Goal: Transaction & Acquisition: Purchase product/service

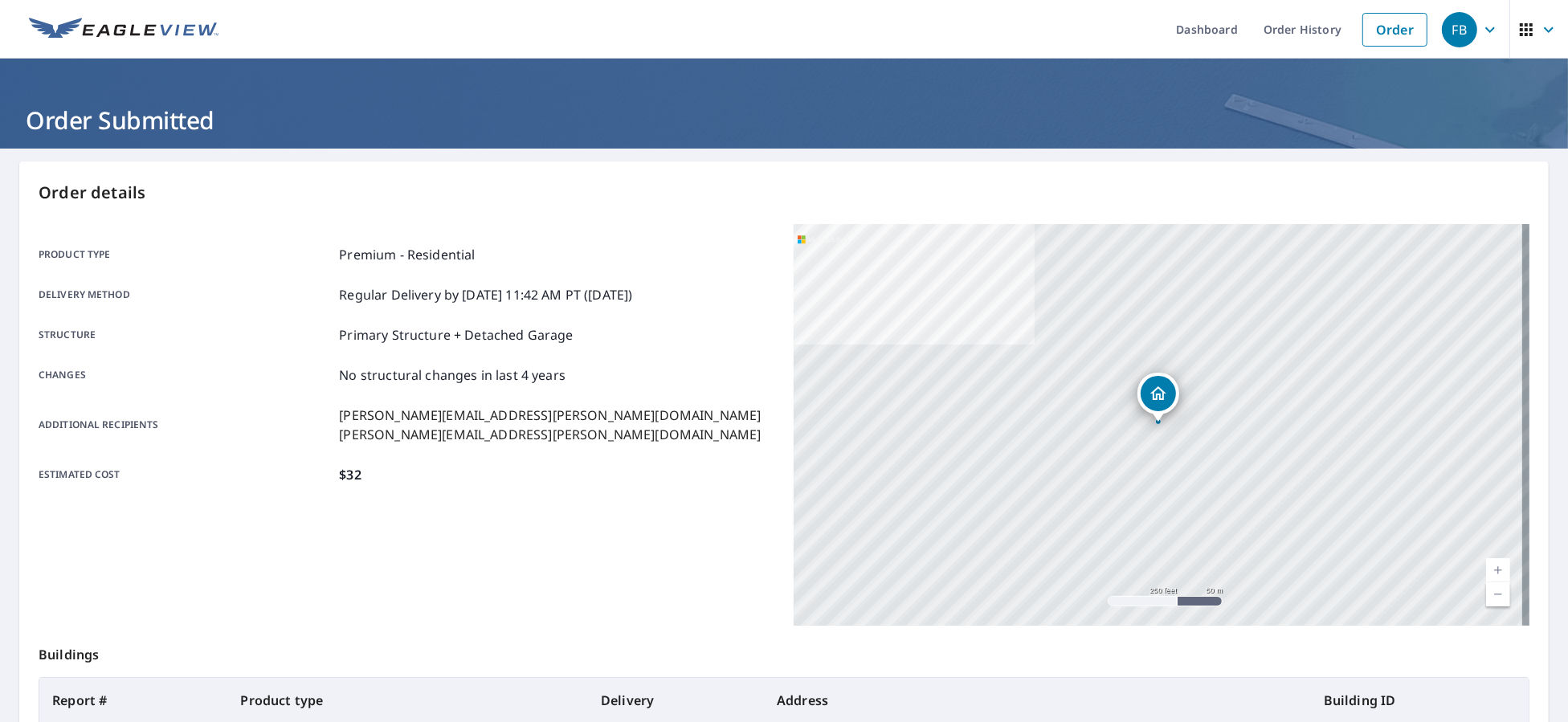
scroll to position [169, 0]
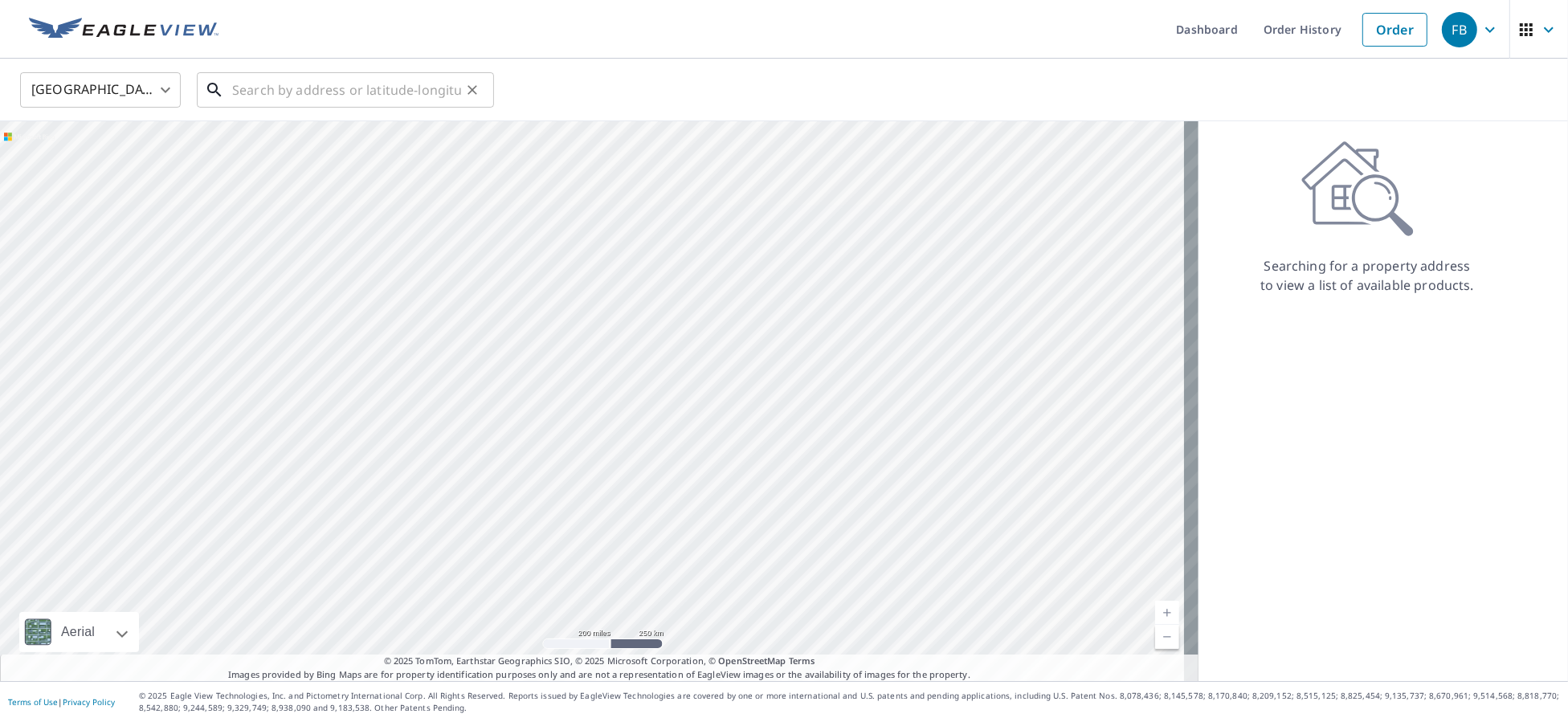
click at [340, 98] on input "text" at bounding box center [346, 90] width 229 height 45
paste input "[STREET_ADDRESS][PERSON_NAME][PERSON_NAME]"
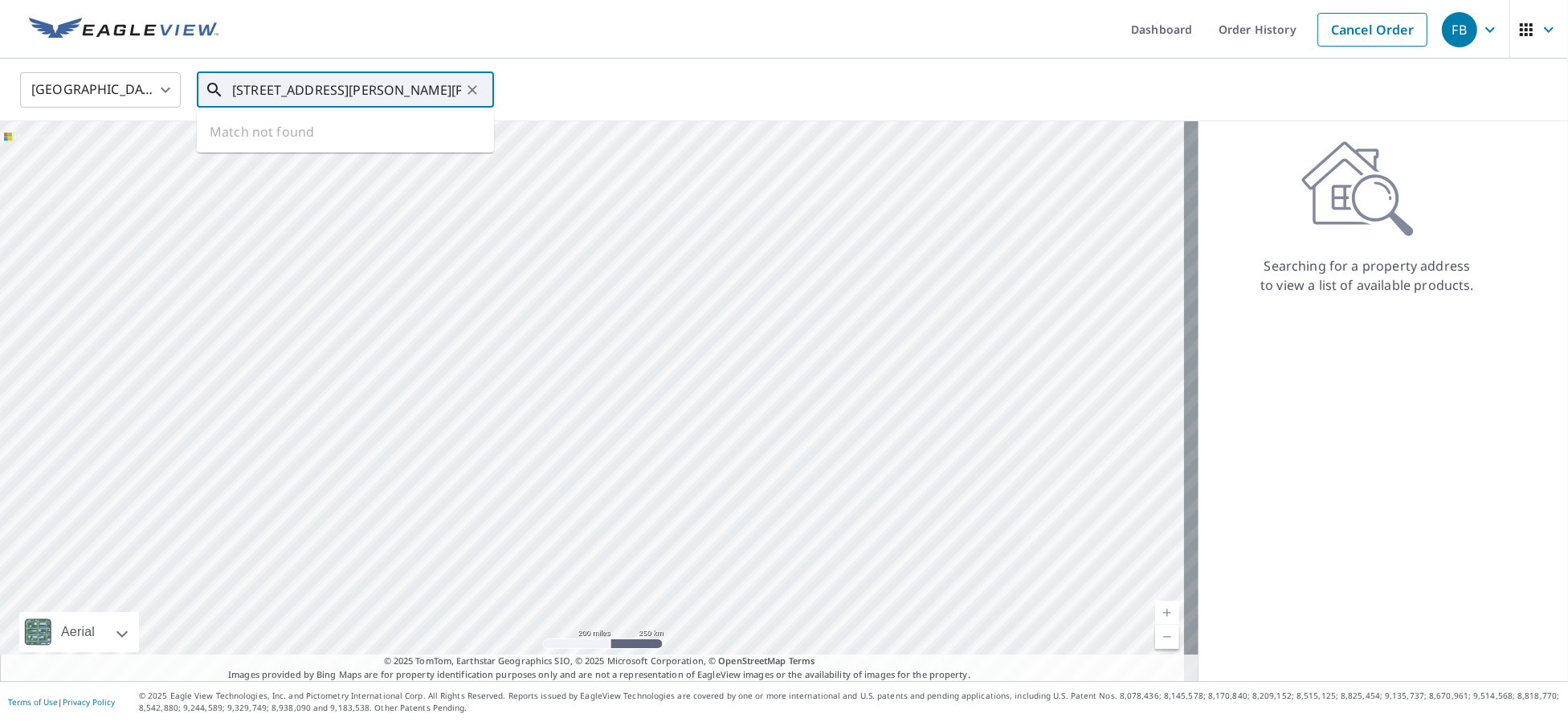
scroll to position [0, 2]
click at [282, 140] on span "[STREET_ADDRESS][PERSON_NAME]" at bounding box center [355, 136] width 252 height 19
type input "[STREET_ADDRESS][PERSON_NAME][PERSON_NAME]"
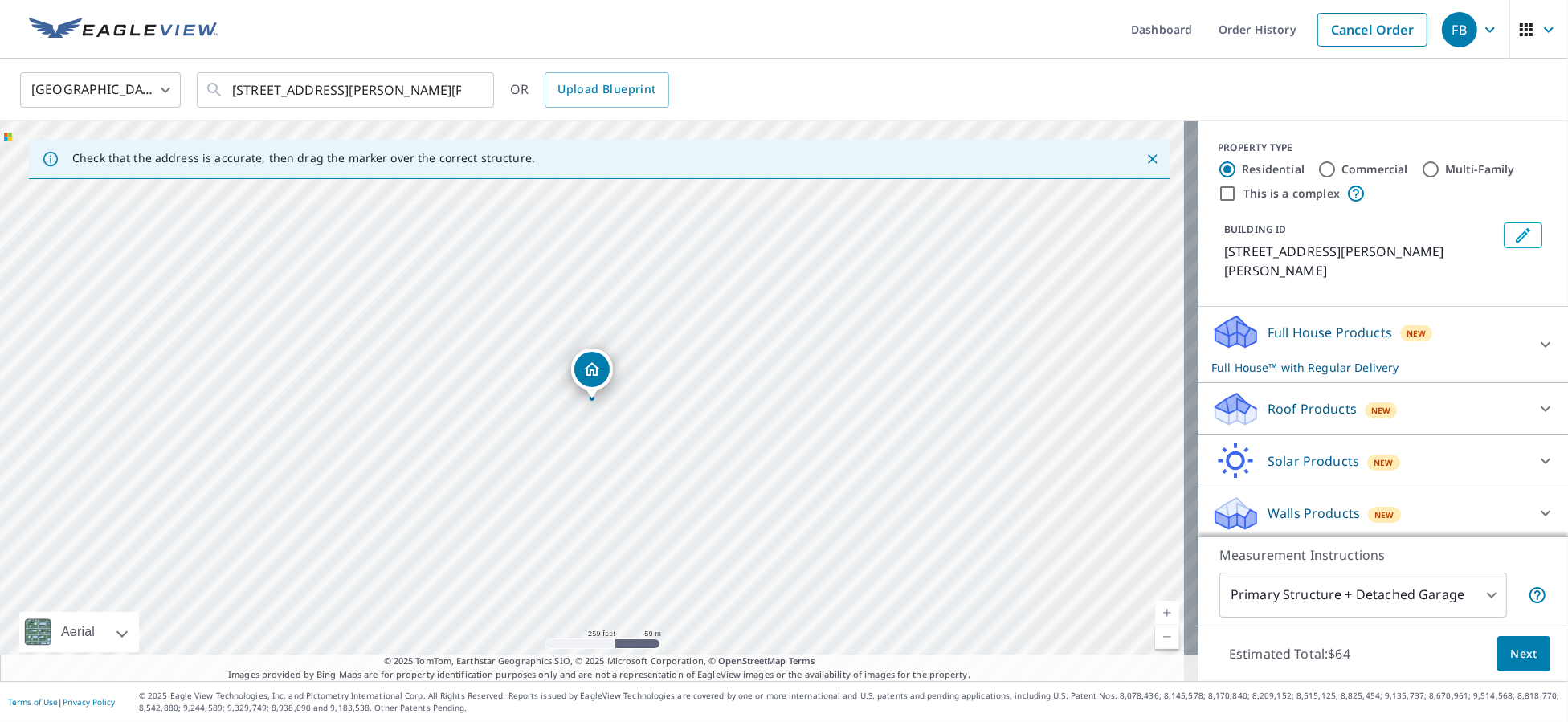
click at [1322, 399] on p "Roof Products" at bounding box center [1311, 408] width 89 height 19
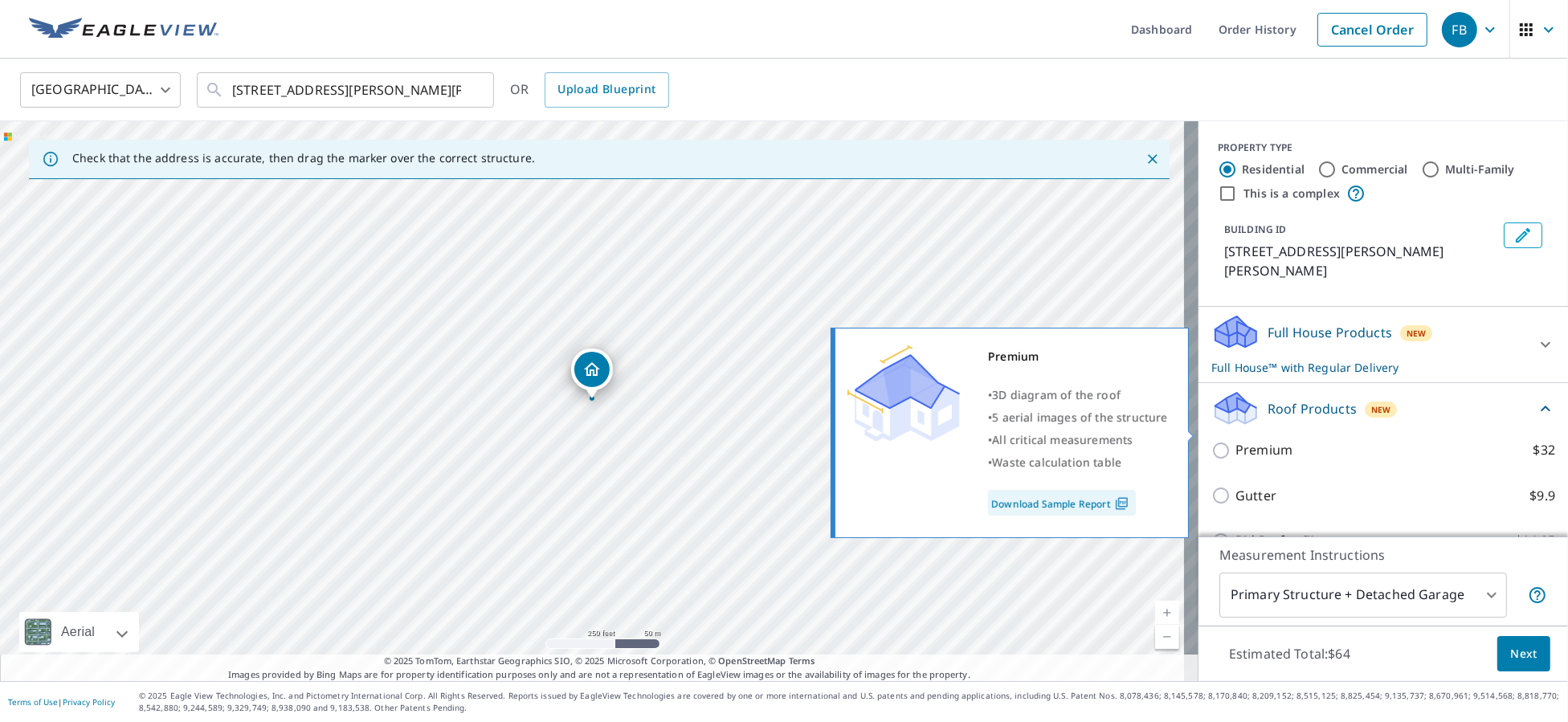
click at [1252, 440] on p "Premium" at bounding box center [1264, 450] width 57 height 20
click at [1235, 441] on input "Premium $32" at bounding box center [1223, 451] width 24 height 19
checkbox input "true"
checkbox input "false"
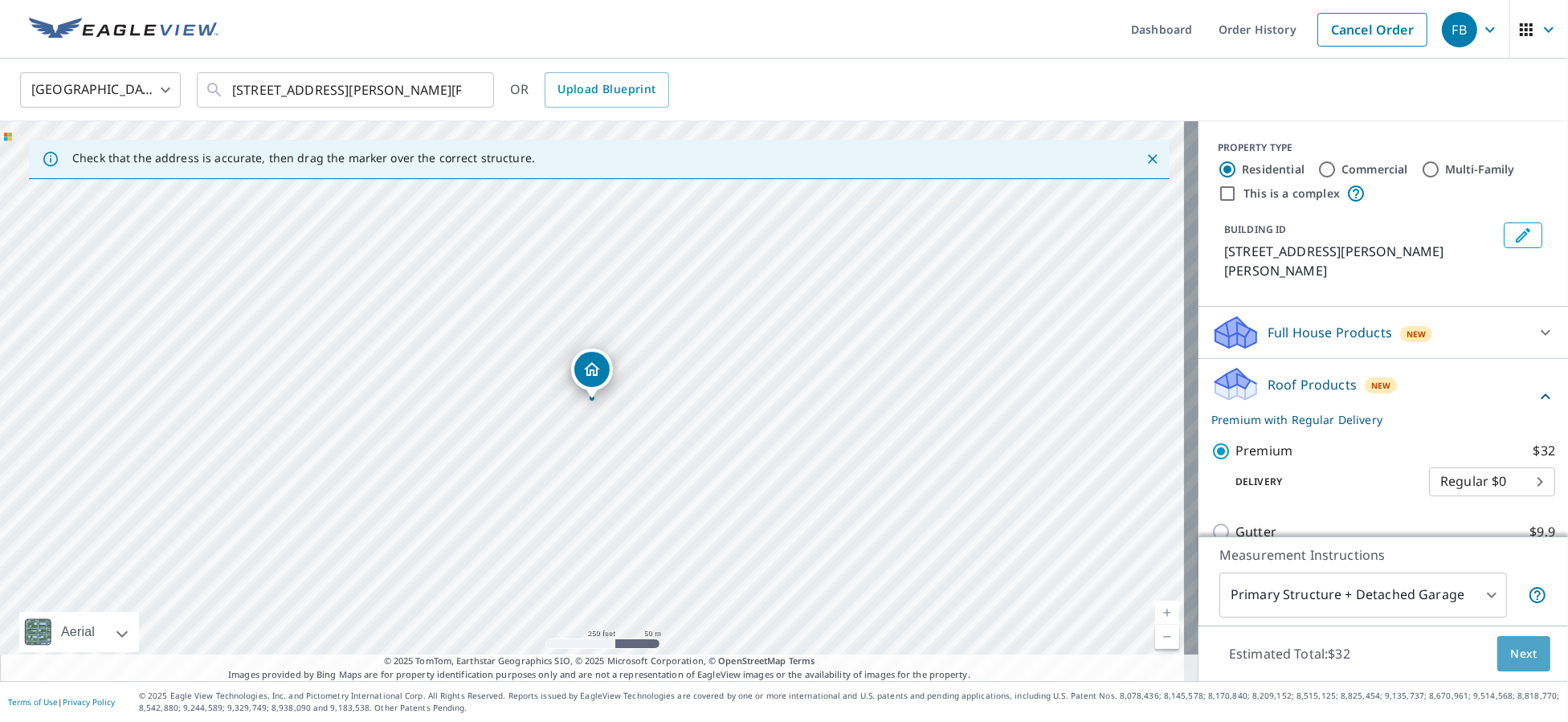
click at [1497, 659] on button "Next" at bounding box center [1523, 655] width 53 height 36
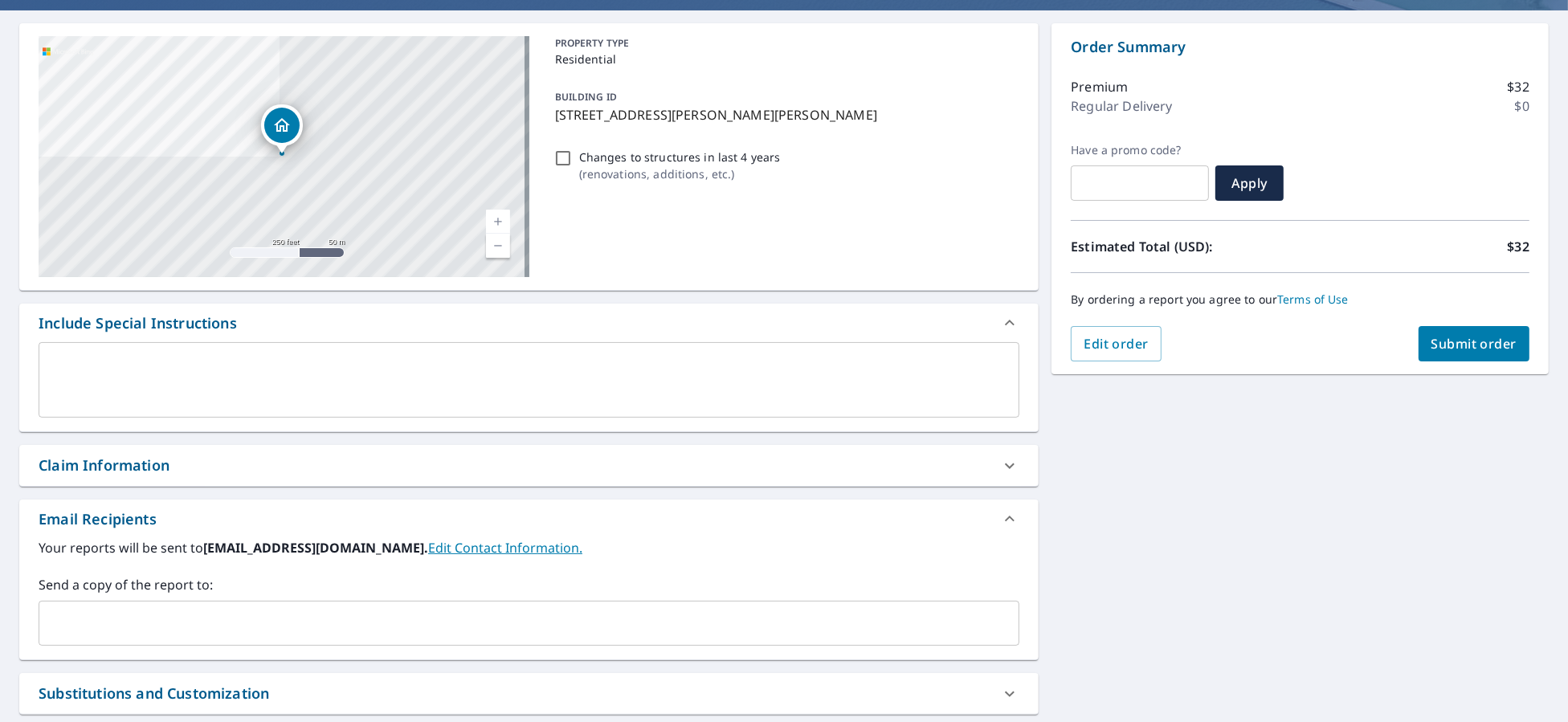
scroll to position [288, 0]
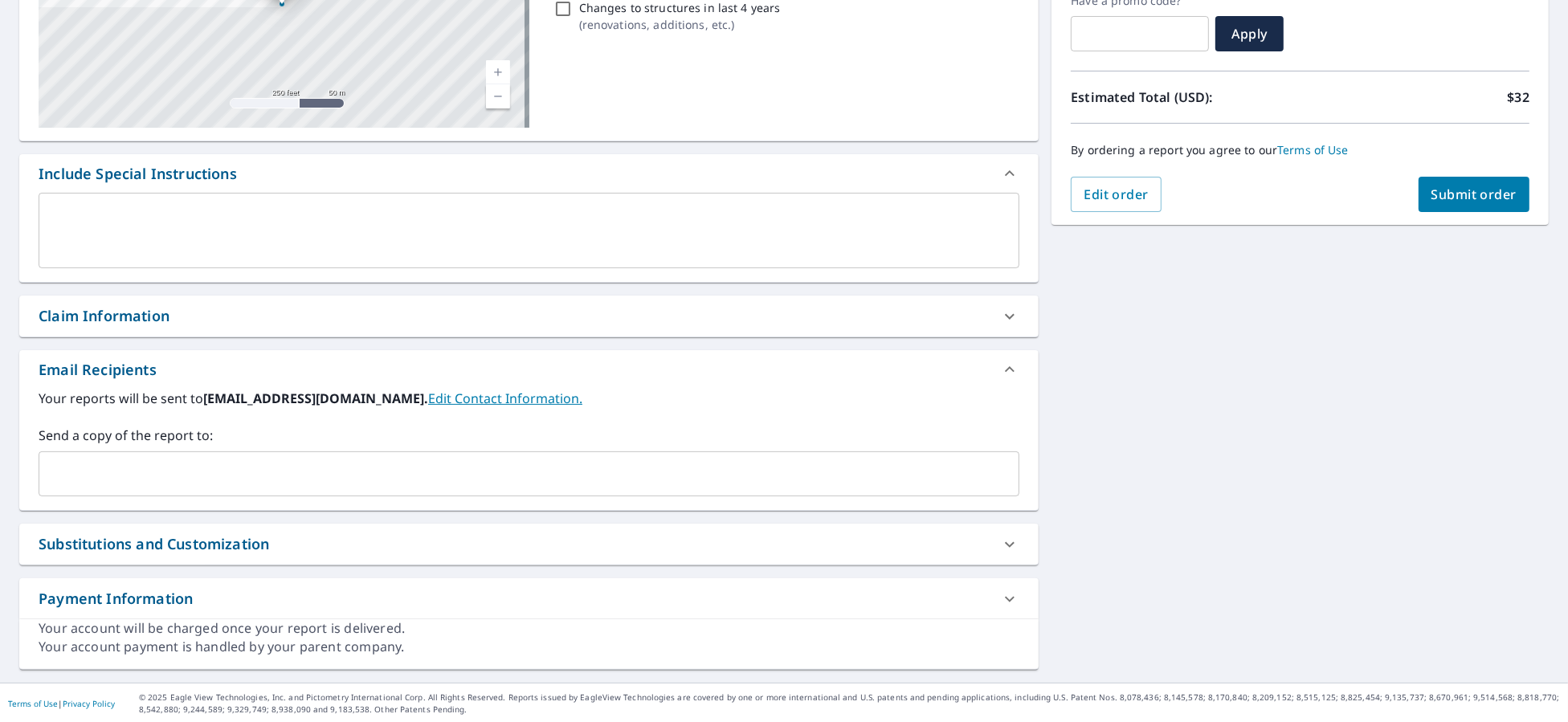
click at [235, 473] on input "text" at bounding box center [517, 473] width 943 height 30
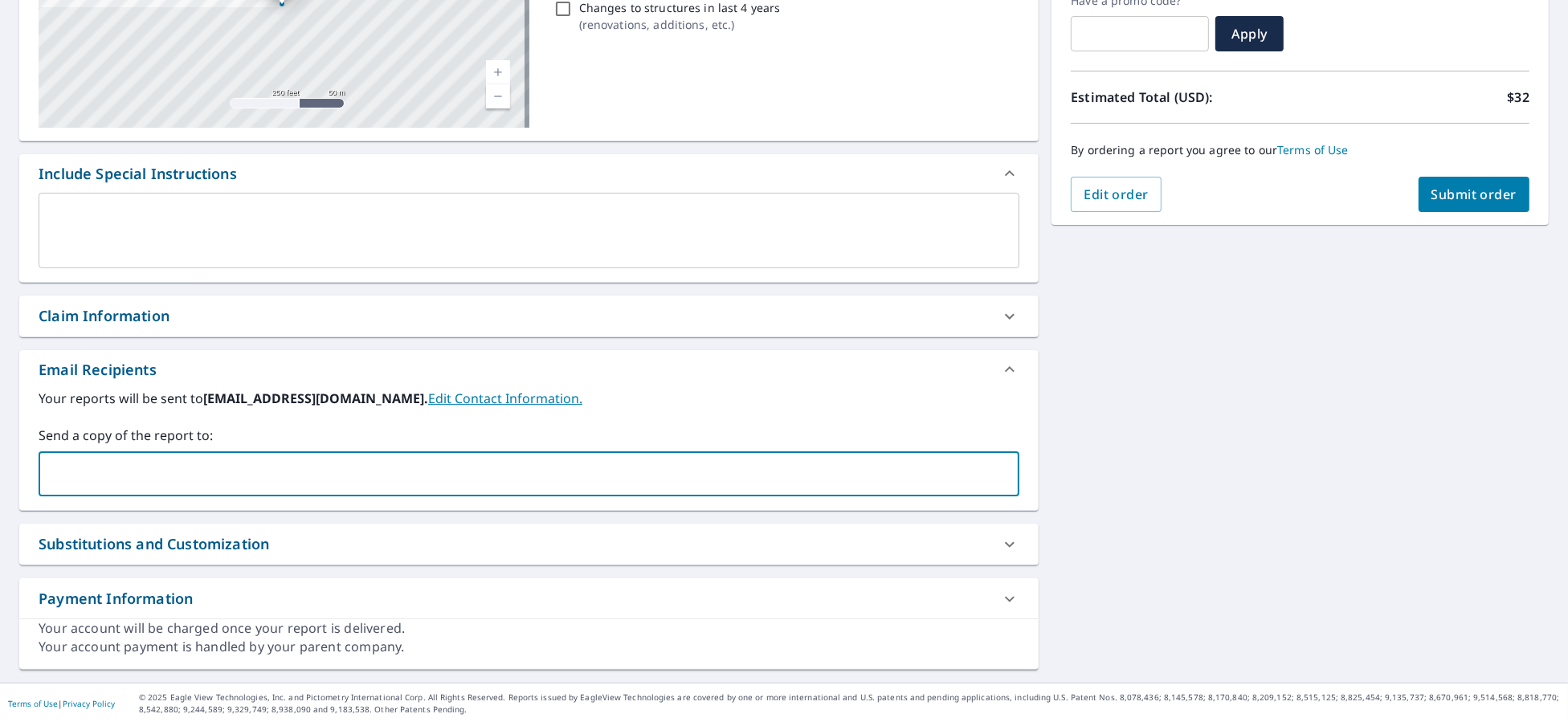
type input "[PERSON_NAME][EMAIL_ADDRESS][PERSON_NAME][DOMAIN_NAME]"
checkbox input "true"
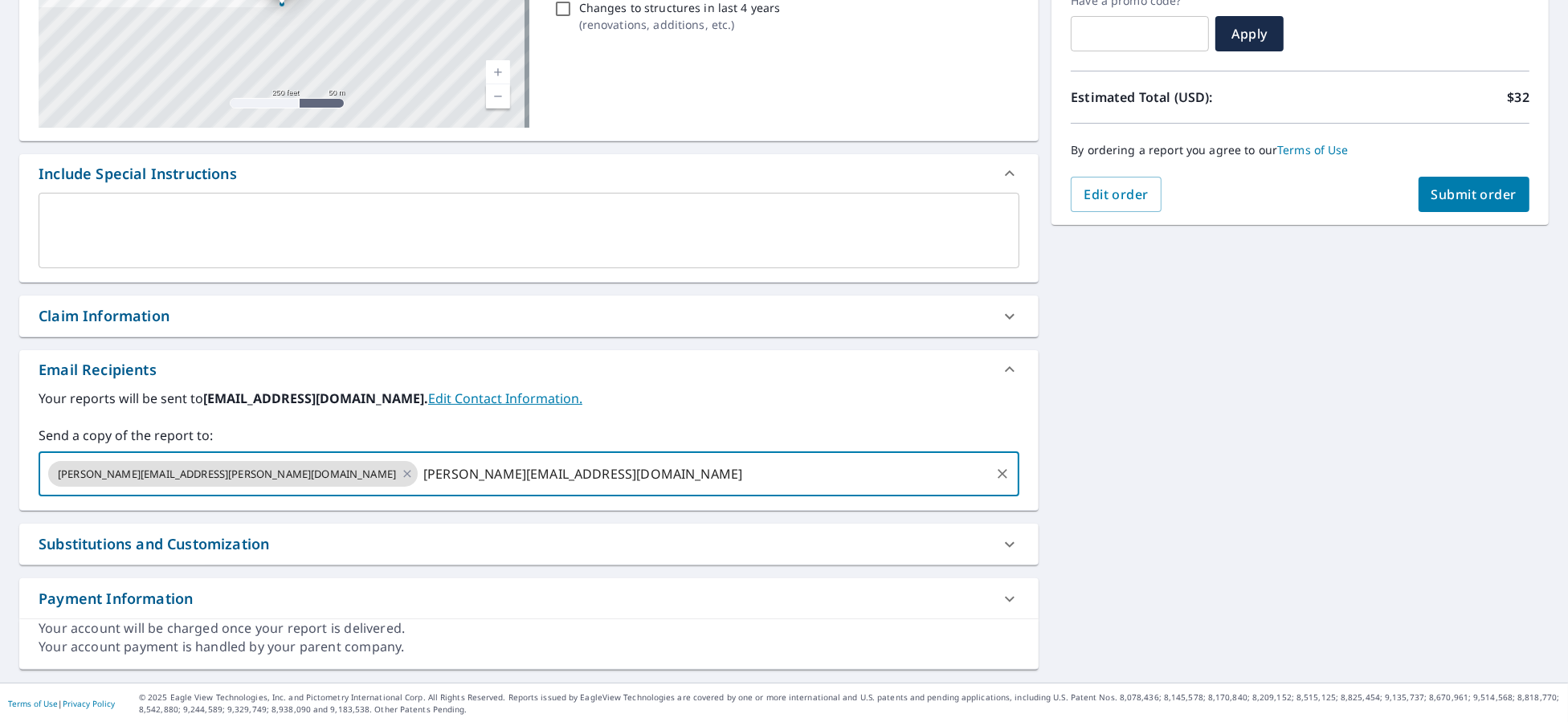
type input "[PERSON_NAME][EMAIL_ADDRESS][DOMAIN_NAME]"
click at [1507, 195] on button "Submit order" at bounding box center [1474, 194] width 111 height 35
checkbox input "true"
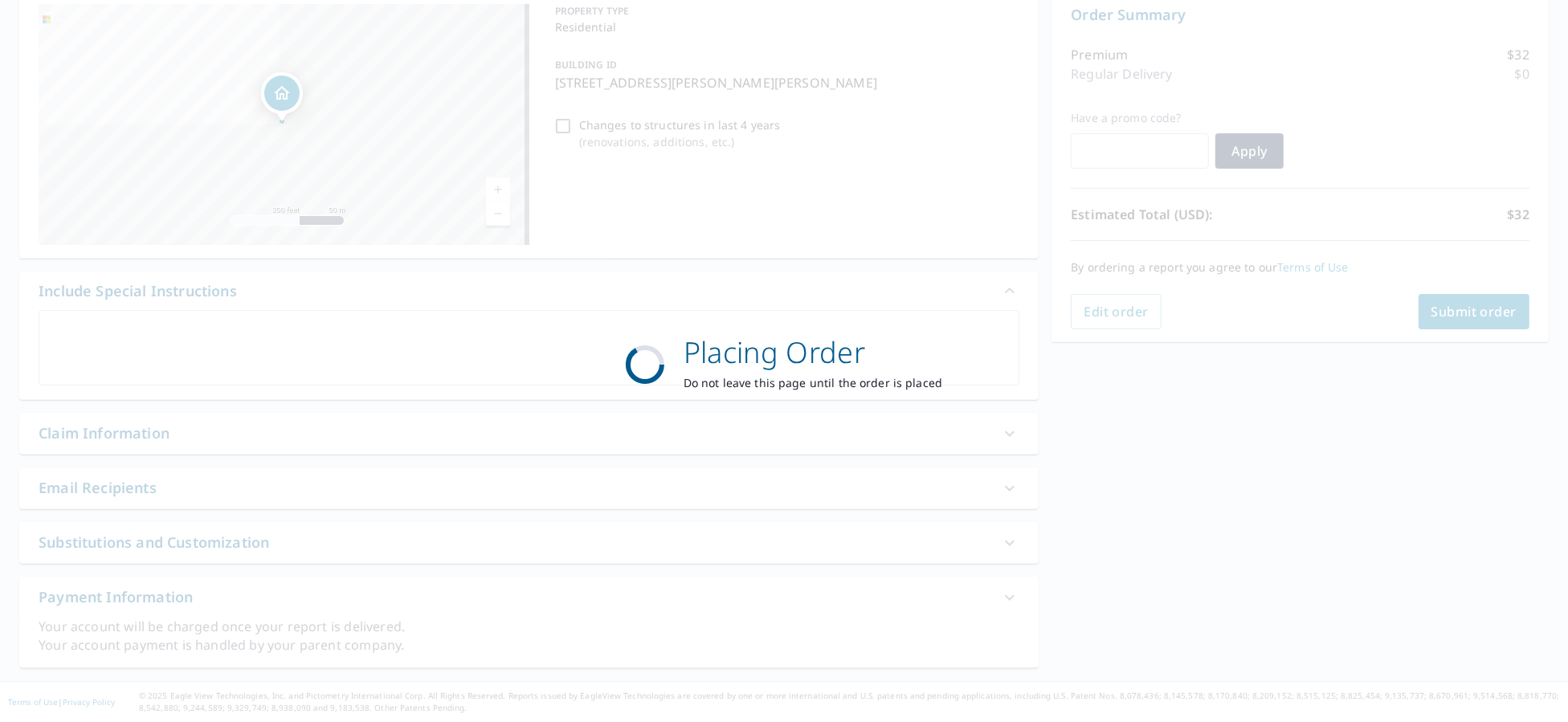
scroll to position [169, 0]
